Goal: Information Seeking & Learning: Check status

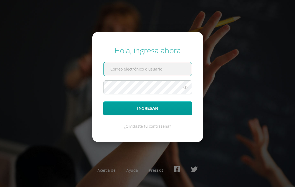
click at [166, 62] on input "text" at bounding box center [147, 68] width 88 height 13
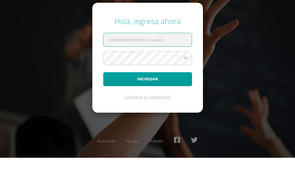
click at [179, 62] on input "text" at bounding box center [147, 68] width 88 height 13
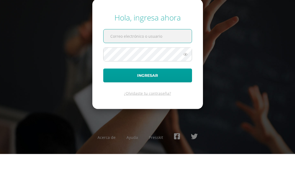
scroll to position [33, 0]
type input "[PERSON_NAME][EMAIL_ADDRESS][DOMAIN_NAME]"
click at [147, 101] on button "Ingresar" at bounding box center [147, 108] width 89 height 14
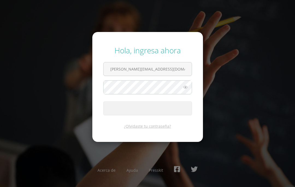
click at [150, 102] on span "submit" at bounding box center [148, 104] width 4 height 4
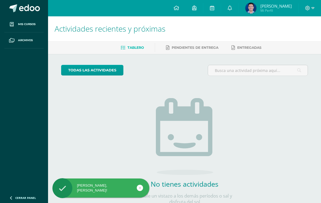
click at [250, 7] on img at bounding box center [250, 8] width 11 height 11
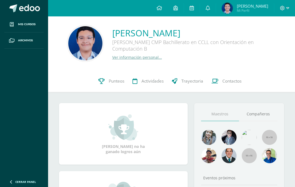
click at [107, 79] on link "Punteos" at bounding box center [111, 81] width 34 height 22
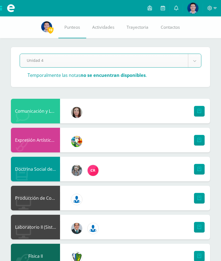
click at [214, 5] on div at bounding box center [212, 8] width 18 height 16
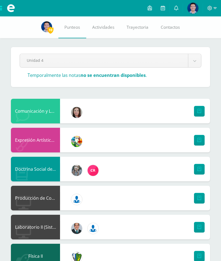
click at [214, 8] on icon at bounding box center [215, 8] width 3 height 5
click at [197, 36] on span "Cerrar sesión" at bounding box center [198, 37] width 25 height 5
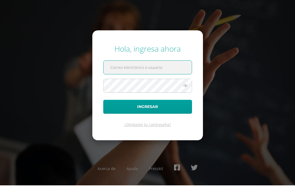
click at [168, 76] on input "text" at bounding box center [147, 68] width 88 height 13
click at [175, 76] on input "text" at bounding box center [147, 68] width 88 height 13
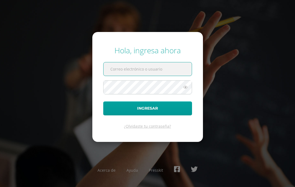
type input "[PERSON_NAME][EMAIL_ADDRESS][DOMAIN_NAME]"
click at [147, 115] on button "Ingresar" at bounding box center [147, 108] width 89 height 14
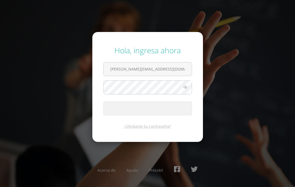
click at [167, 115] on span "submit" at bounding box center [147, 108] width 88 height 13
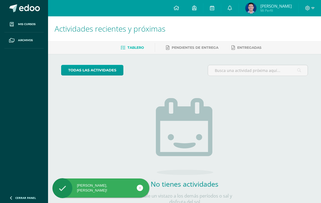
click at [249, 9] on img at bounding box center [250, 8] width 11 height 11
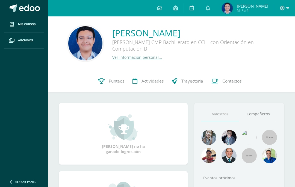
click at [103, 80] on icon at bounding box center [101, 81] width 6 height 6
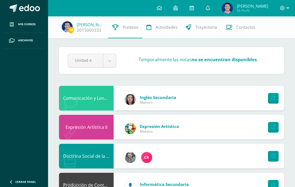
click at [81, 24] on link "[PERSON_NAME]" at bounding box center [90, 24] width 27 height 5
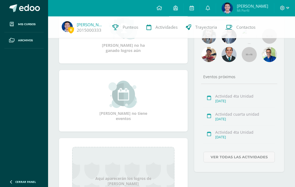
scroll to position [99, 0]
click at [247, 155] on link "Ver todas las actividades" at bounding box center [238, 157] width 71 height 11
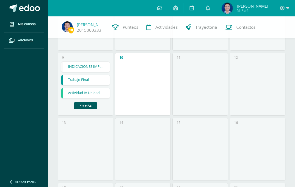
scroll to position [150, 0]
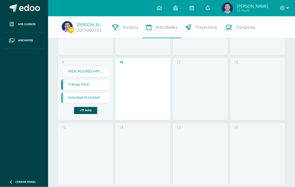
click at [88, 69] on link "INDICACIONES IMPORTANTES PRÁCTICA SUPERVISADA" at bounding box center [85, 72] width 48 height 10
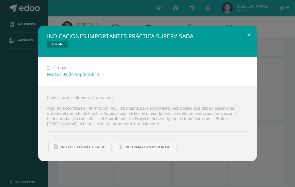
click at [247, 44] on button at bounding box center [249, 35] width 16 height 19
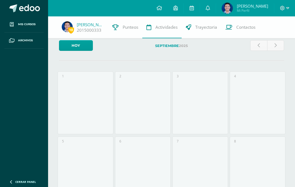
scroll to position [5, 0]
click at [224, 8] on img at bounding box center [227, 8] width 11 height 11
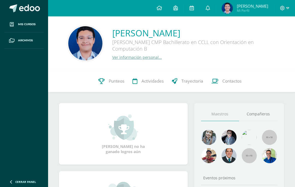
click at [109, 80] on span "Punteos" at bounding box center [117, 81] width 16 height 6
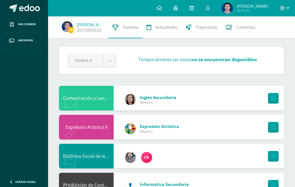
click at [285, 8] on span at bounding box center [284, 8] width 9 height 6
click at [263, 37] on span "Cerrar sesión" at bounding box center [270, 37] width 25 height 5
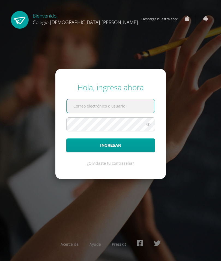
click at [132, 113] on input "text" at bounding box center [111, 105] width 88 height 13
type input "[PERSON_NAME][EMAIL_ADDRESS][DOMAIN_NAME]"
click at [111, 152] on button "Ingresar" at bounding box center [110, 145] width 89 height 14
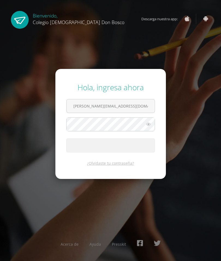
click at [111, 152] on span "submit" at bounding box center [111, 144] width 88 height 13
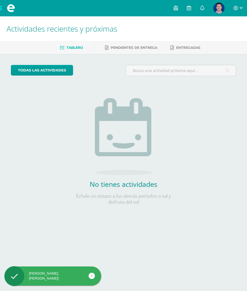
click at [217, 7] on img at bounding box center [219, 8] width 11 height 11
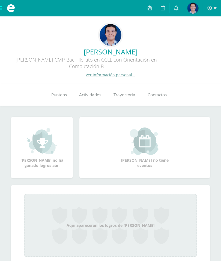
click at [57, 96] on span "Punteos" at bounding box center [59, 95] width 16 height 6
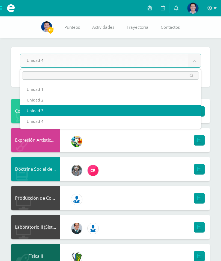
select select "Unidad 3"
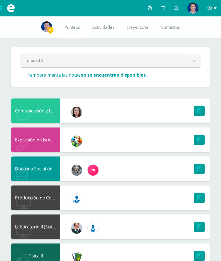
click at [213, 11] on span at bounding box center [212, 8] width 9 height 6
click at [194, 39] on span "Cerrar sesión" at bounding box center [198, 37] width 25 height 5
